Goal: Task Accomplishment & Management: Use online tool/utility

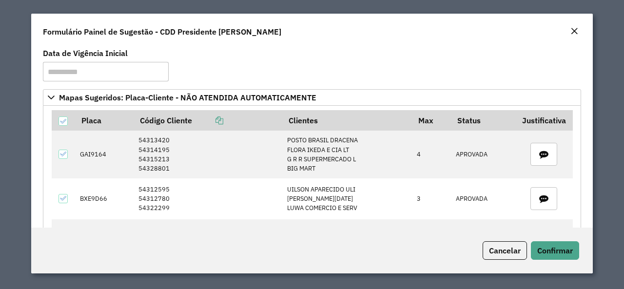
scroll to position [146, 0]
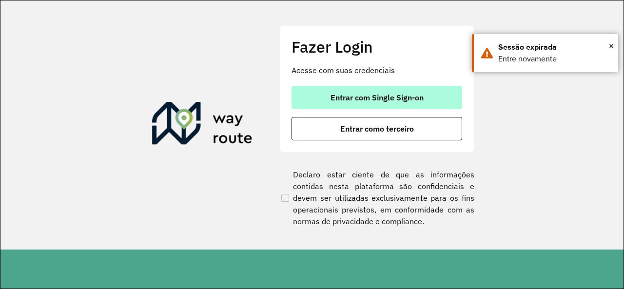
click at [406, 103] on button "Entrar com Single Sign-on" at bounding box center [376, 97] width 171 height 23
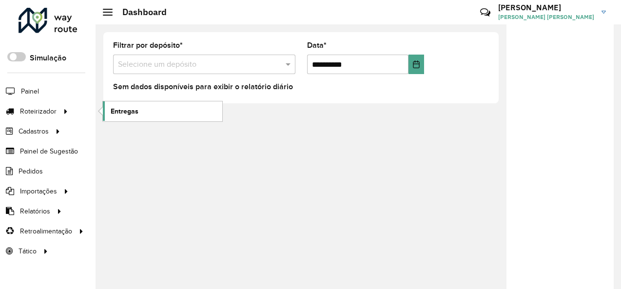
click at [127, 119] on link "Entregas" at bounding box center [162, 110] width 119 height 19
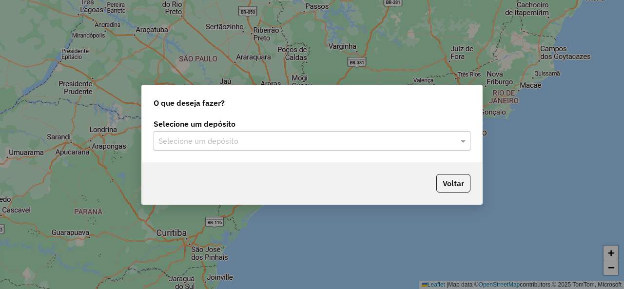
click at [264, 131] on div "Selecione um depósito" at bounding box center [311, 140] width 317 height 19
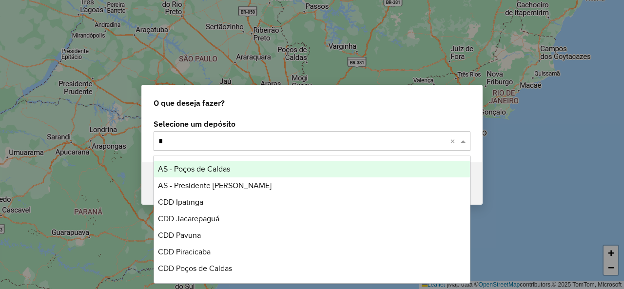
type input "**"
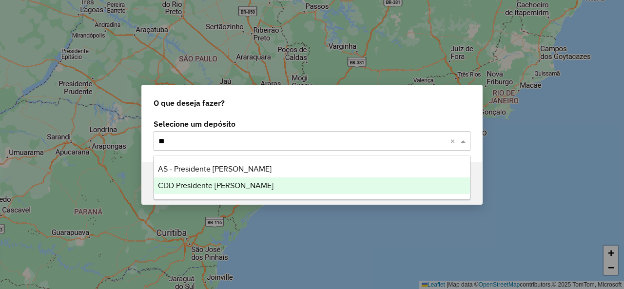
click at [249, 180] on div "CDD Presidente [PERSON_NAME]" at bounding box center [311, 185] width 315 height 17
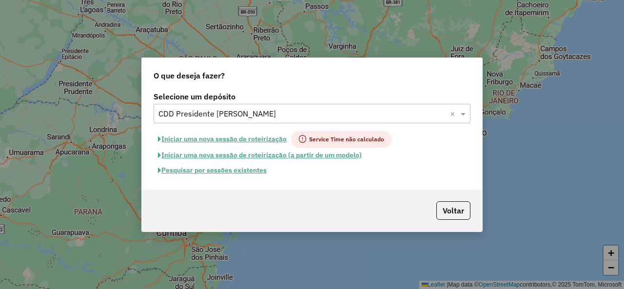
click at [254, 174] on button "Pesquisar por sessões existentes" at bounding box center [211, 170] width 117 height 15
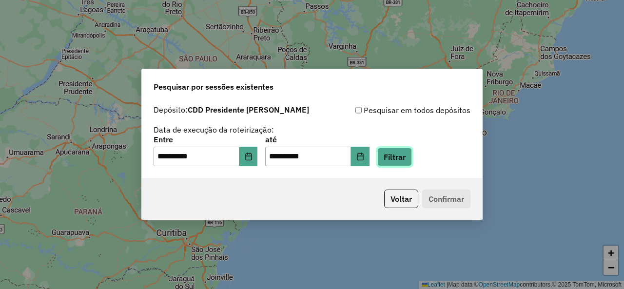
click at [403, 163] on button "Filtrar" at bounding box center [394, 157] width 35 height 19
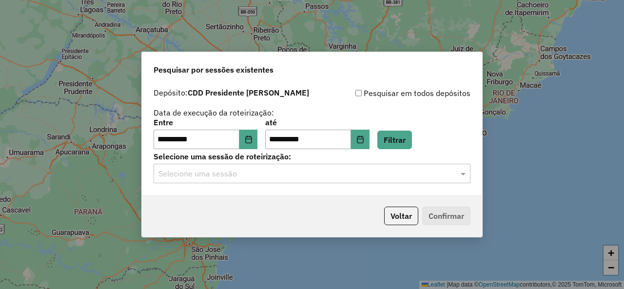
click at [376, 179] on input "text" at bounding box center [301, 174] width 287 height 12
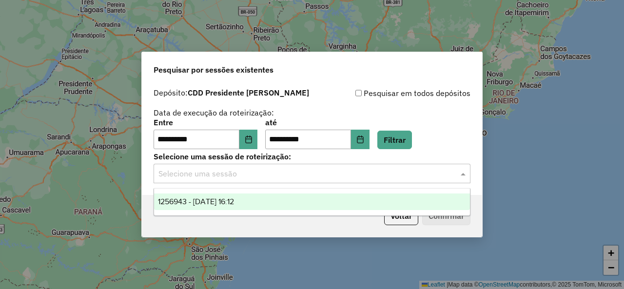
click at [363, 210] on ng-dropdown-panel "1256943 - 01/09/2025 16:12" at bounding box center [311, 202] width 316 height 28
click at [366, 203] on div "1256943 - 01/09/2025 16:12" at bounding box center [311, 201] width 315 height 17
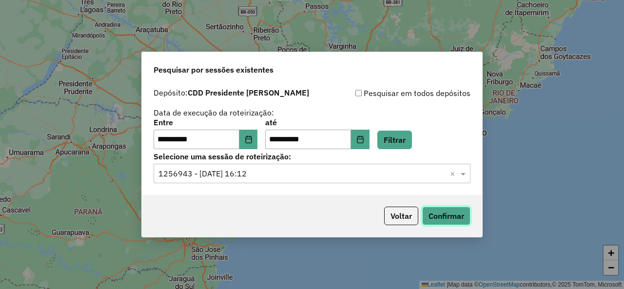
click at [438, 216] on button "Confirmar" at bounding box center [446, 216] width 48 height 19
